Goal: Transaction & Acquisition: Purchase product/service

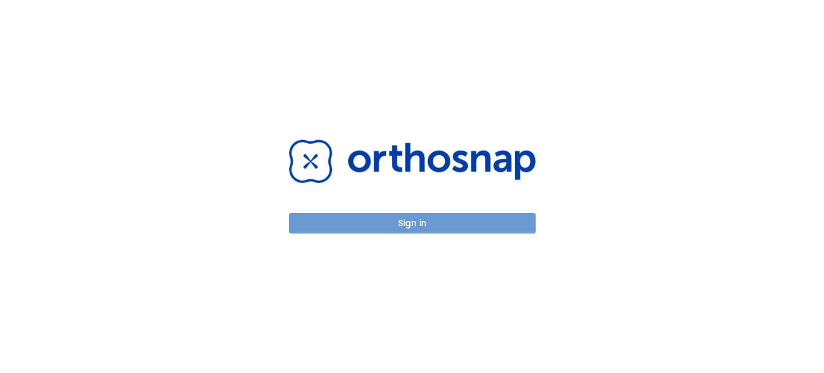
click at [419, 215] on button "Sign in" at bounding box center [412, 223] width 246 height 21
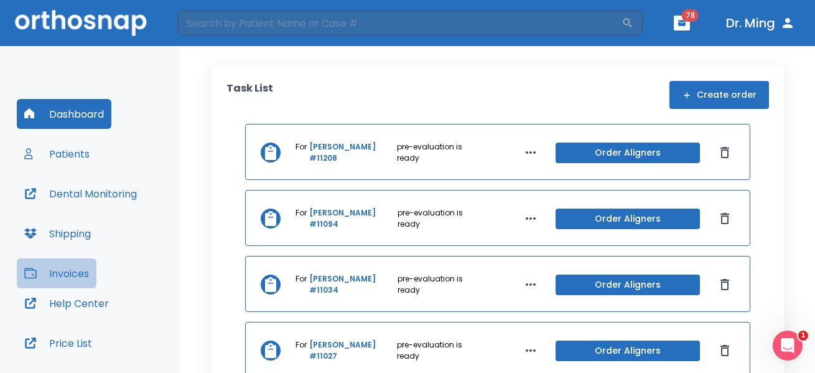
click at [82, 270] on button "Invoices" at bounding box center [57, 273] width 80 height 30
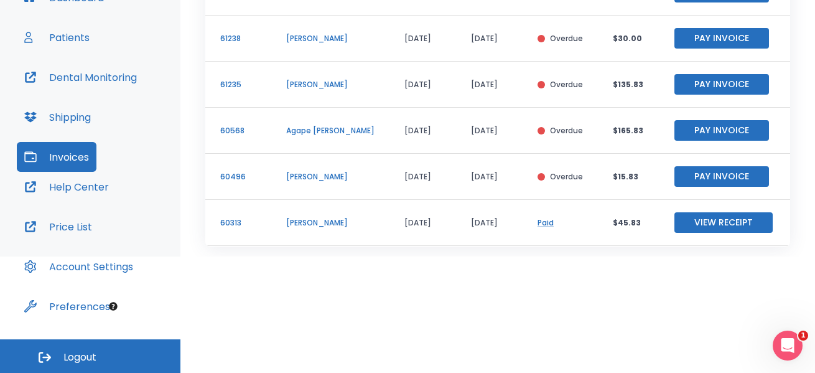
scroll to position [189, 0]
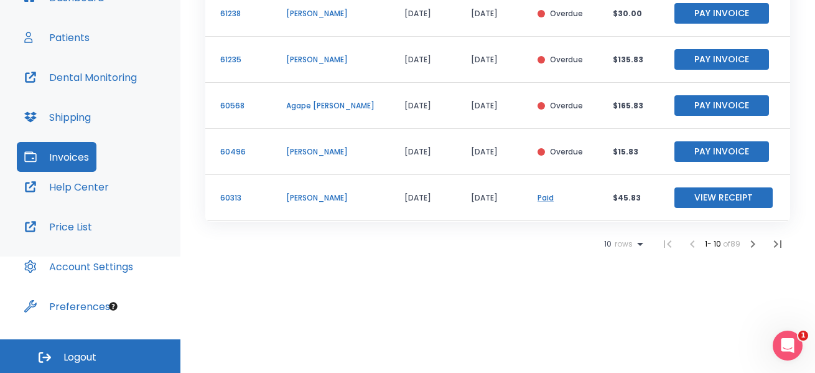
click at [692, 105] on button "Pay Invoice" at bounding box center [722, 105] width 95 height 21
